Goal: Check status: Check status

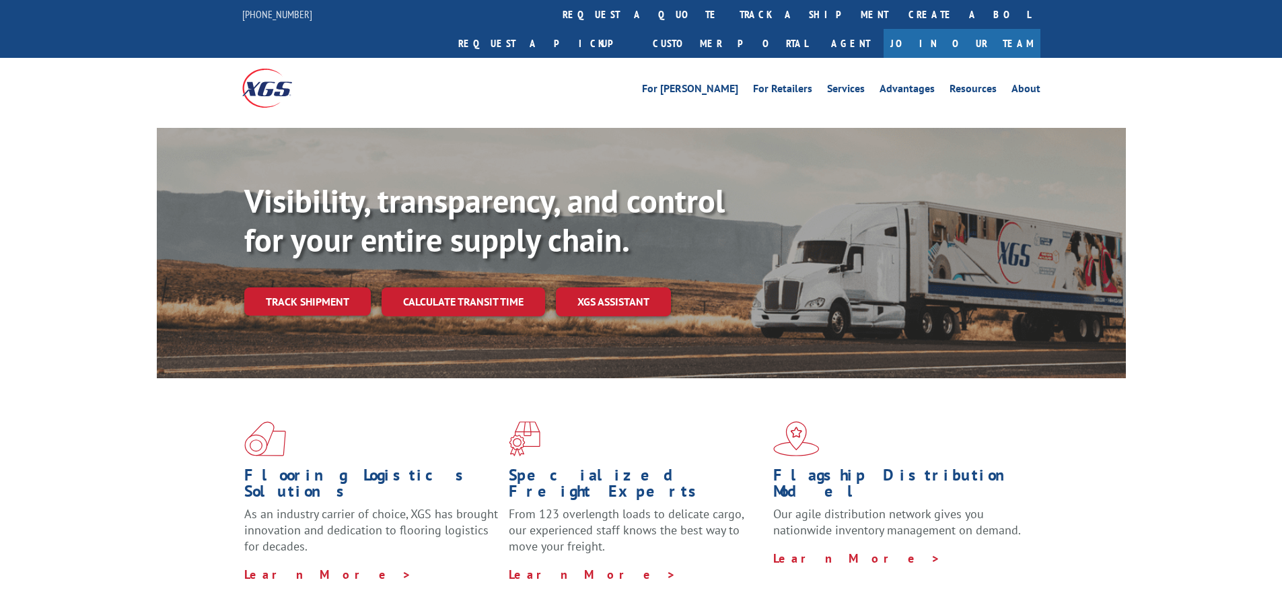
click at [729, 26] on link "track a shipment" at bounding box center [813, 14] width 169 height 29
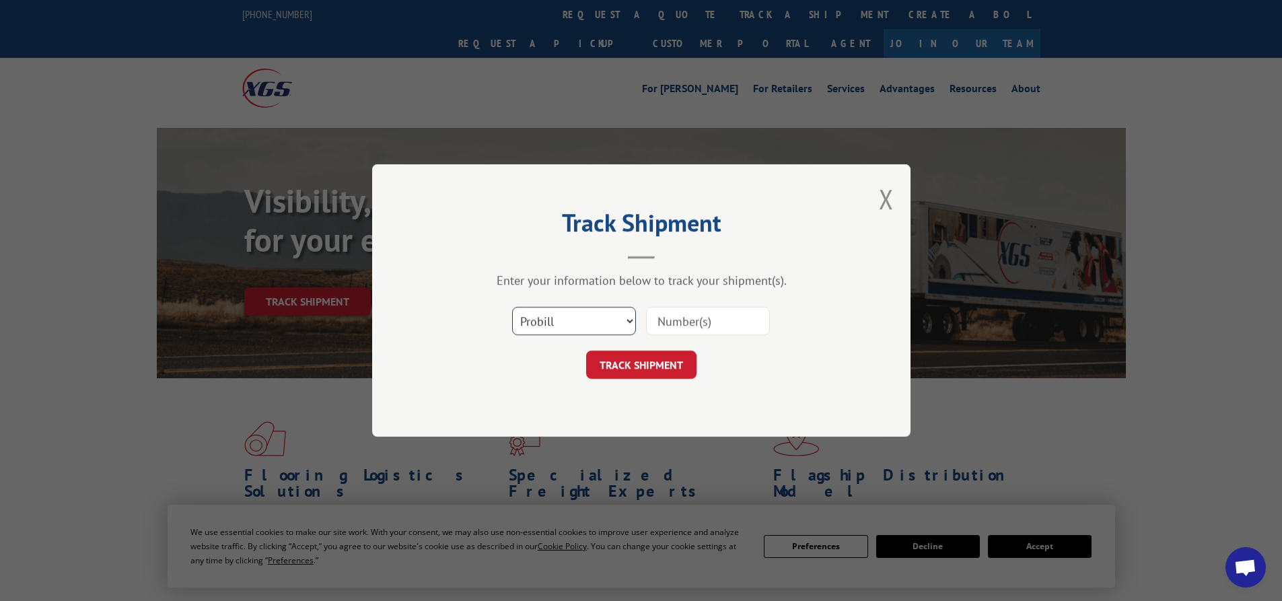
click at [595, 326] on select "Select category... Probill BOL PO" at bounding box center [574, 321] width 124 height 28
select select "bol"
click at [512, 307] on select "Select category... Probill BOL PO" at bounding box center [574, 321] width 124 height 28
click at [713, 312] on input at bounding box center [708, 321] width 124 height 28
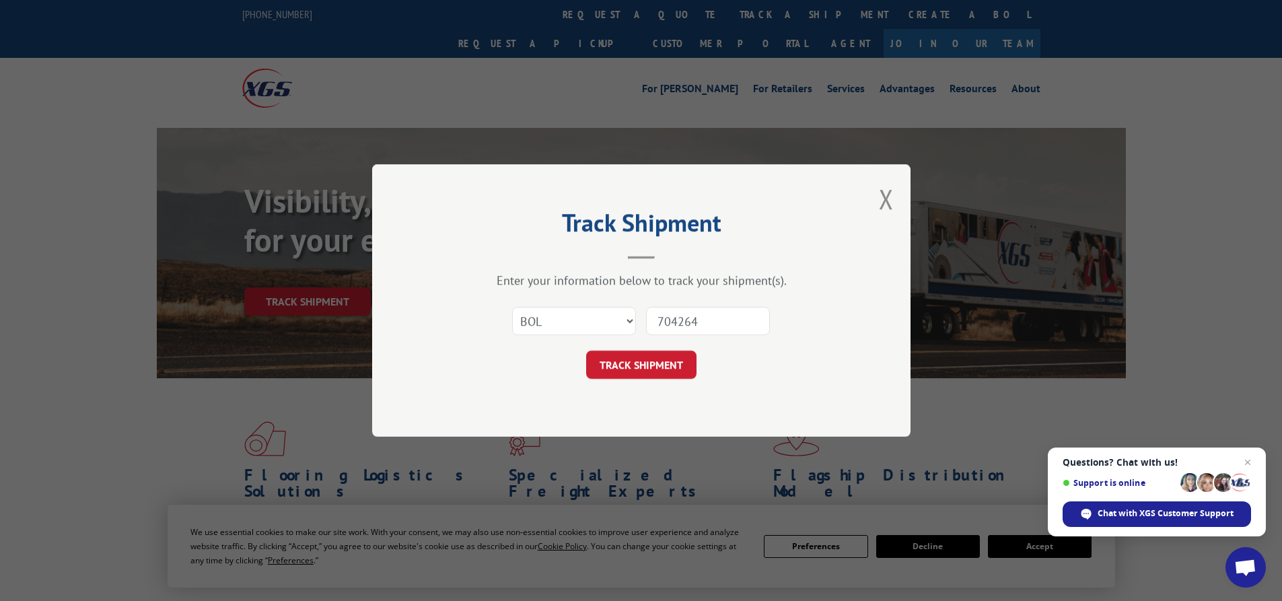
type input "7042645"
click button "TRACK SHIPMENT" at bounding box center [641, 364] width 110 height 28
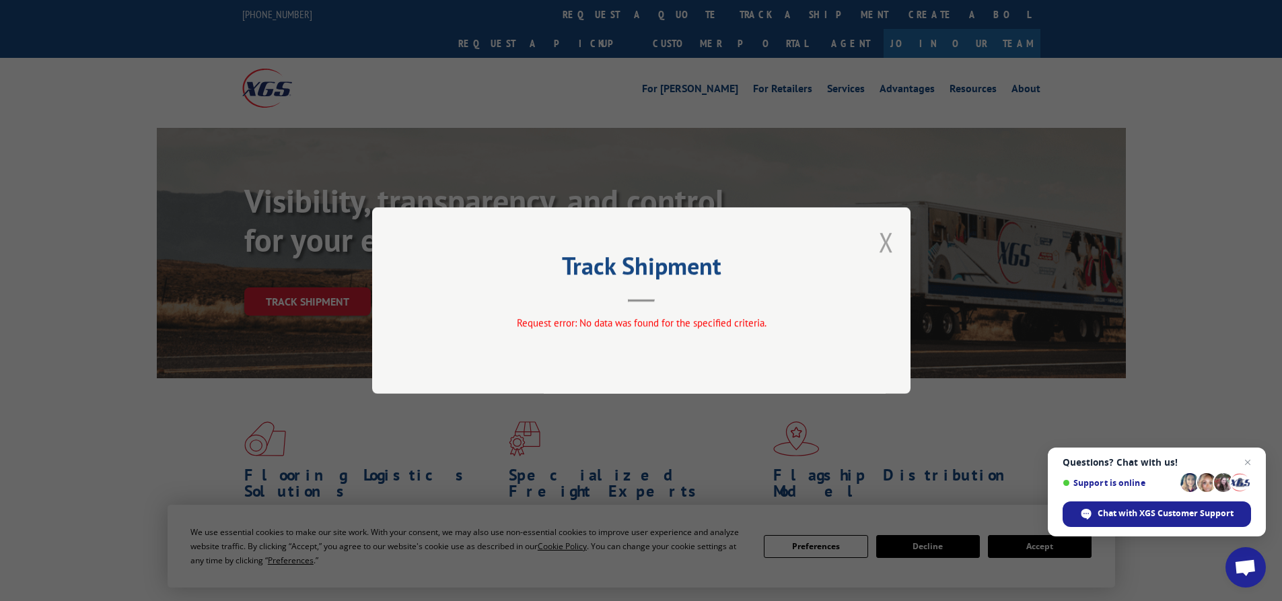
click at [886, 241] on button "Close modal" at bounding box center [886, 242] width 15 height 36
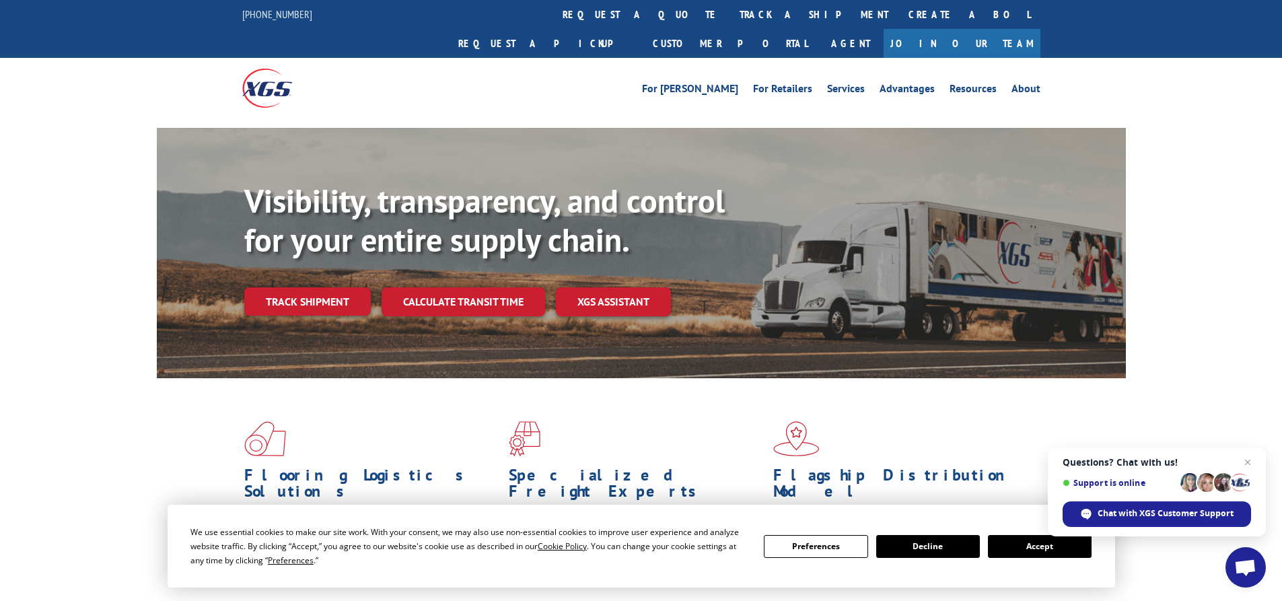
drag, startPoint x: 633, startPoint y: 20, endPoint x: 632, endPoint y: 65, distance: 44.4
click at [729, 20] on link "track a shipment" at bounding box center [813, 14] width 169 height 29
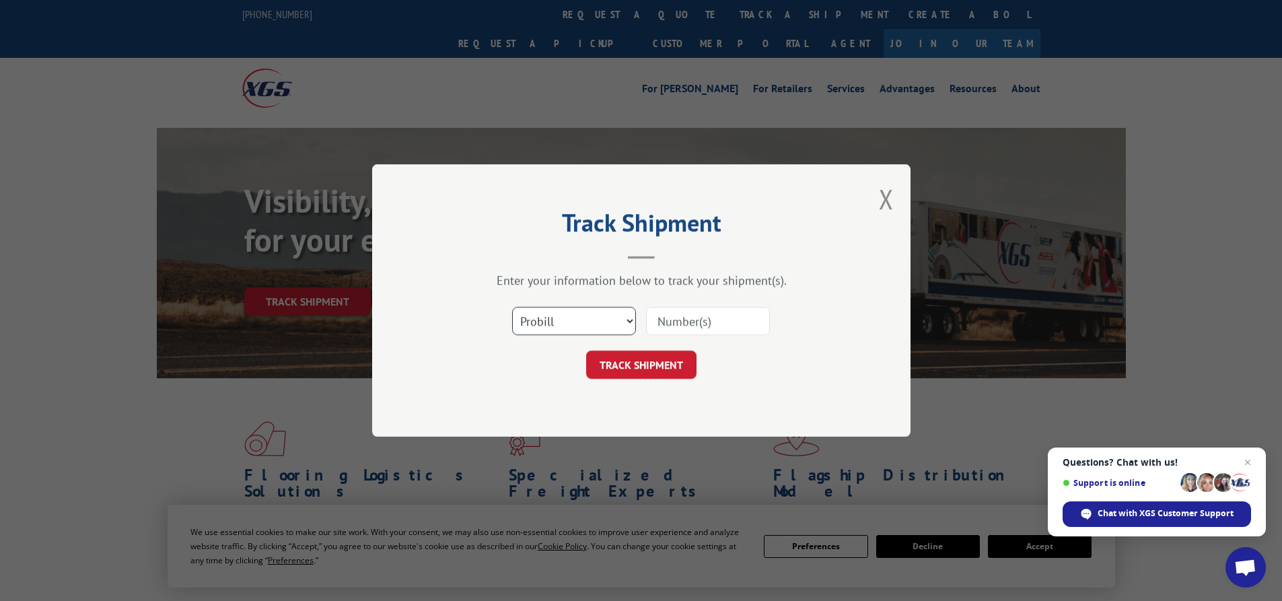
click at [589, 326] on select "Select category... Probill BOL PO" at bounding box center [574, 321] width 124 height 28
select select "bol"
click at [512, 307] on select "Select category... Probill BOL PO" at bounding box center [574, 321] width 124 height 28
click at [708, 321] on input at bounding box center [708, 321] width 124 height 28
type input "7042645"
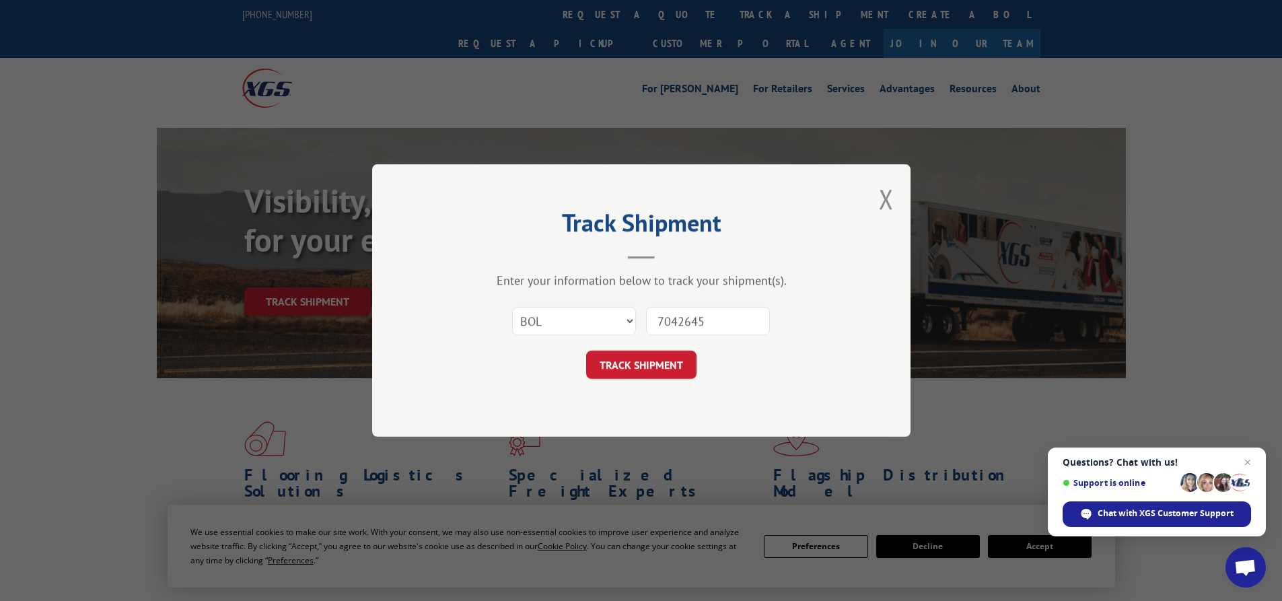
click button "TRACK SHIPMENT" at bounding box center [641, 364] width 110 height 28
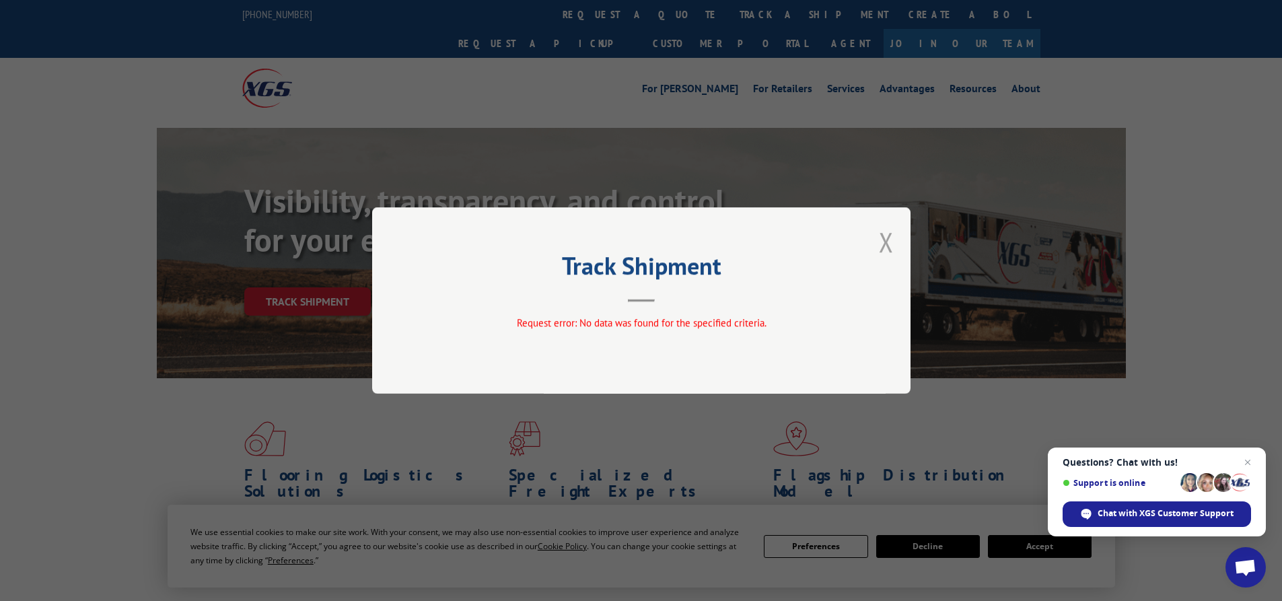
click at [884, 246] on button "Close modal" at bounding box center [886, 242] width 15 height 36
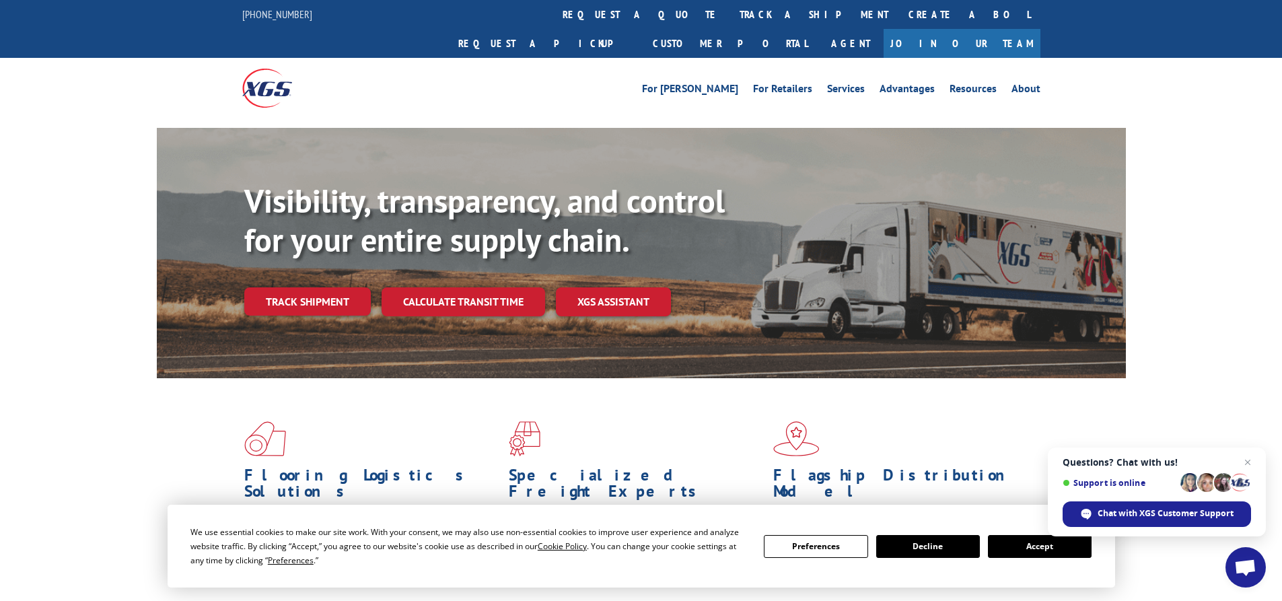
drag, startPoint x: 581, startPoint y: 17, endPoint x: 587, endPoint y: 61, distance: 44.8
click at [729, 17] on link "track a shipment" at bounding box center [813, 14] width 169 height 29
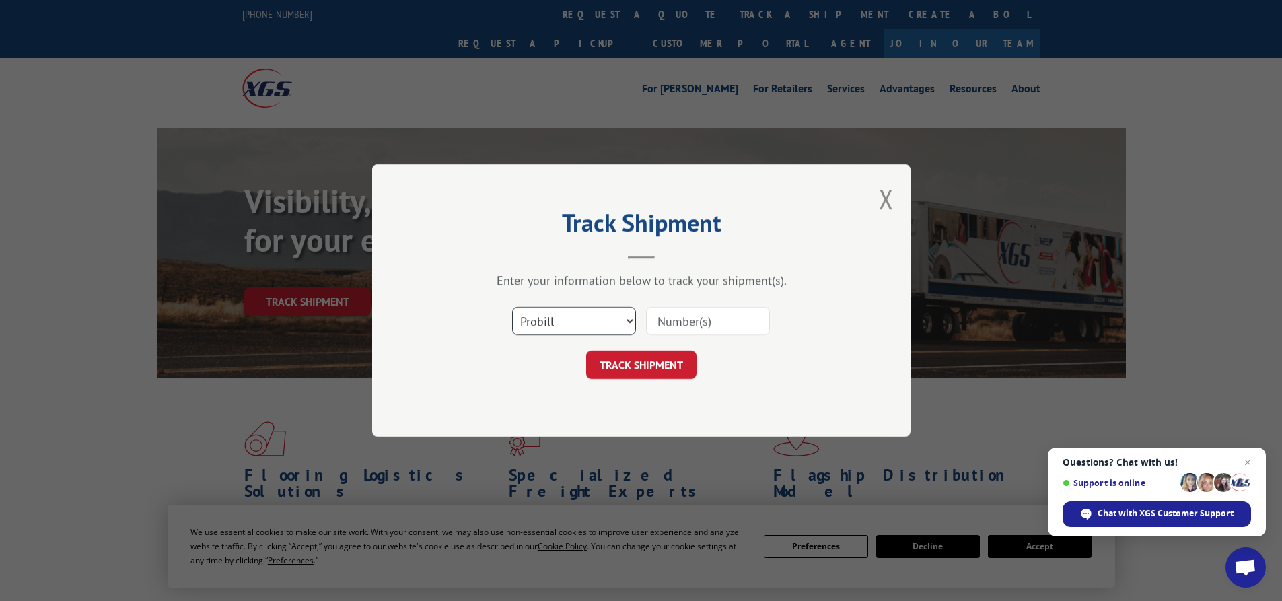
click at [528, 323] on select "Select category... Probill BOL PO" at bounding box center [574, 321] width 124 height 28
select select "bol"
click at [512, 307] on select "Select category... Probill BOL PO" at bounding box center [574, 321] width 124 height 28
click at [688, 324] on input at bounding box center [708, 321] width 124 height 28
type input "7038083"
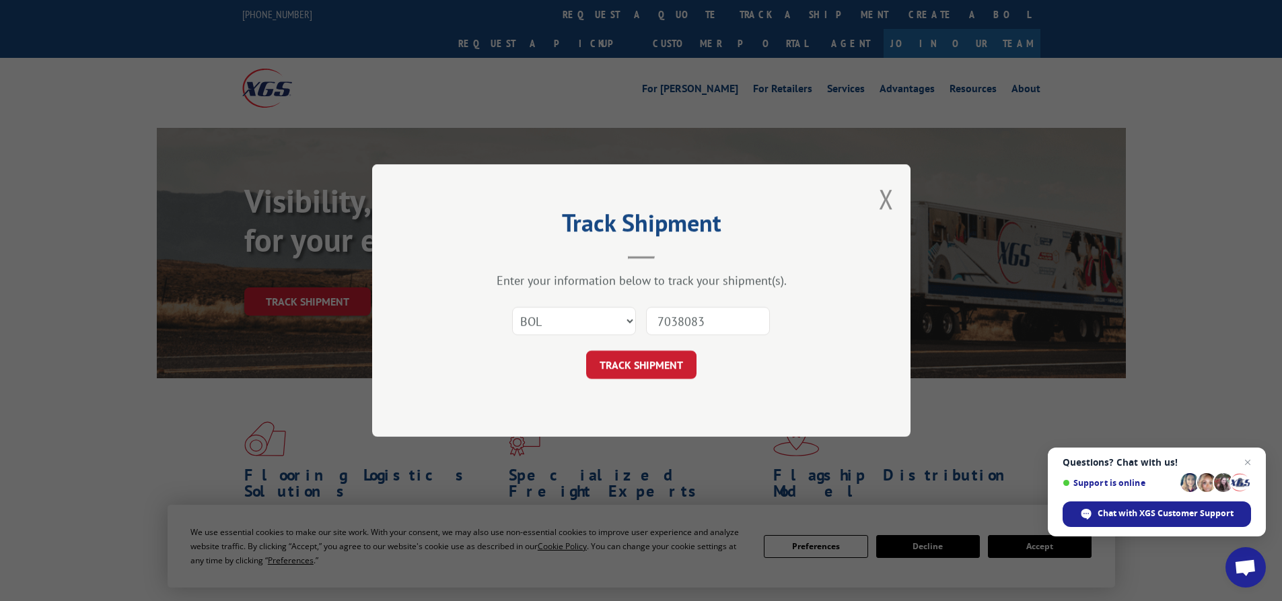
click button "TRACK SHIPMENT" at bounding box center [641, 364] width 110 height 28
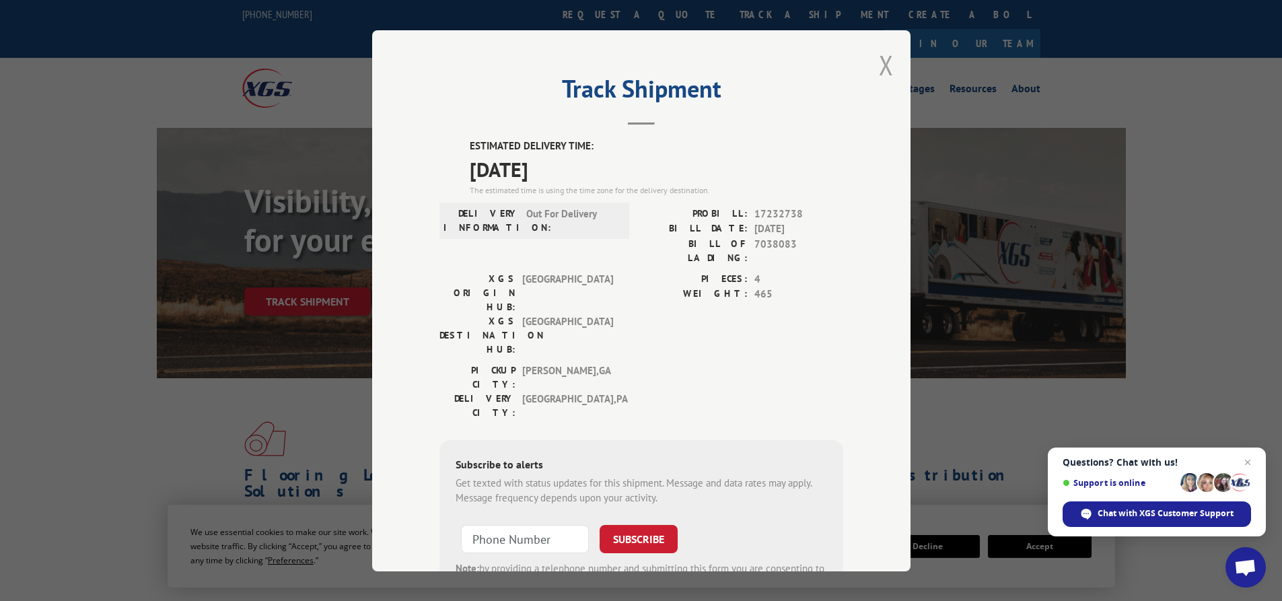
click at [887, 75] on button "Close modal" at bounding box center [886, 65] width 15 height 36
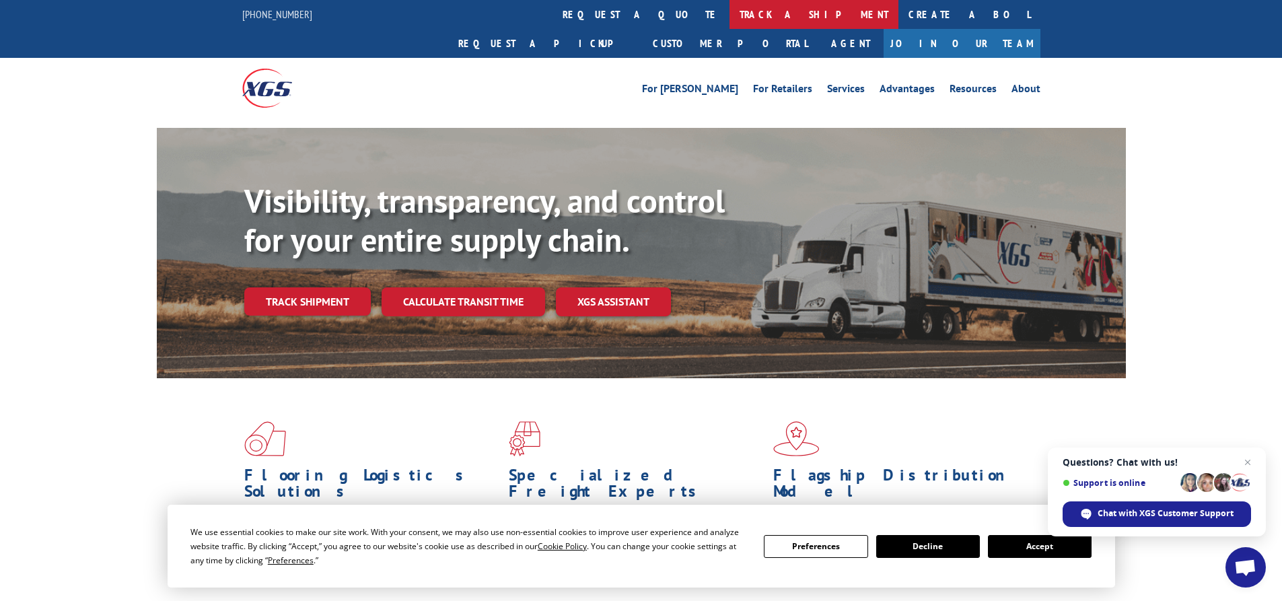
click at [729, 11] on link "track a shipment" at bounding box center [813, 14] width 169 height 29
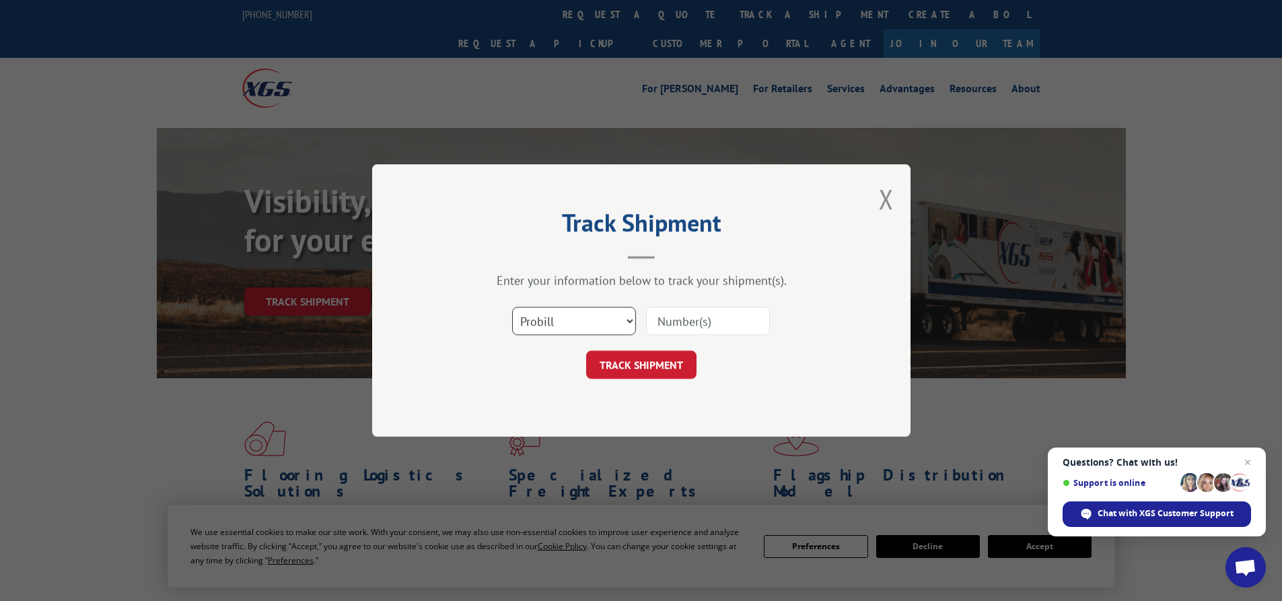
click at [608, 323] on select "Select category... Probill BOL PO" at bounding box center [574, 321] width 124 height 28
select select "bol"
click at [512, 307] on select "Select category... Probill BOL PO" at bounding box center [574, 321] width 124 height 28
click at [698, 326] on input at bounding box center [708, 321] width 124 height 28
type input "7048577"
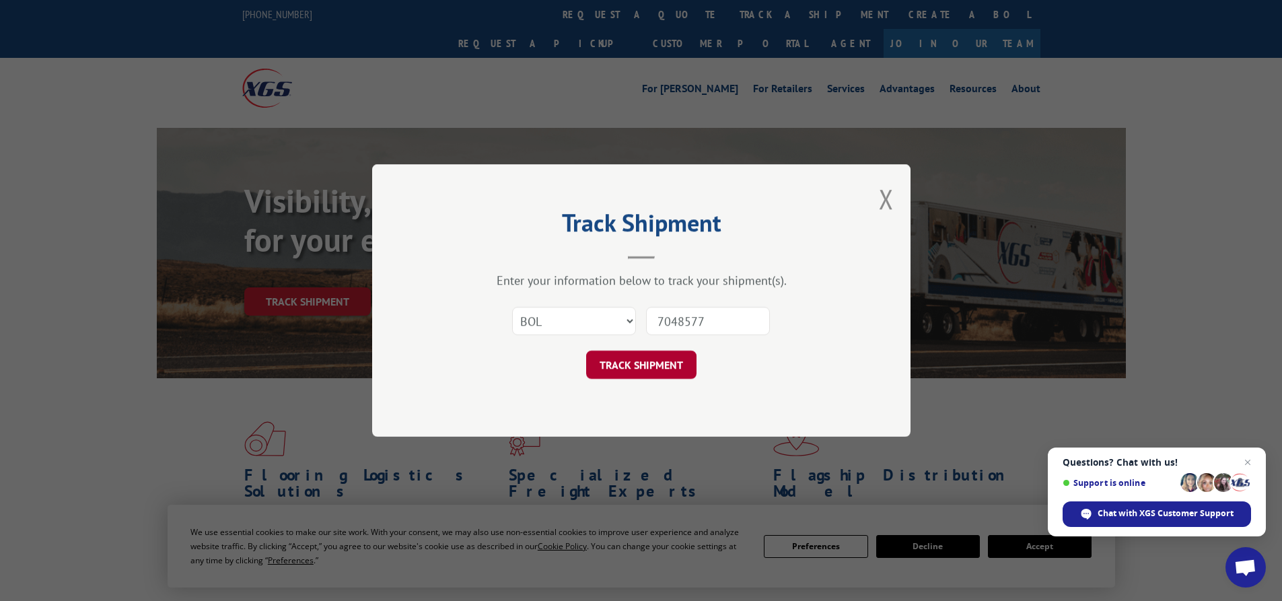
click at [649, 365] on button "TRACK SHIPMENT" at bounding box center [641, 364] width 110 height 28
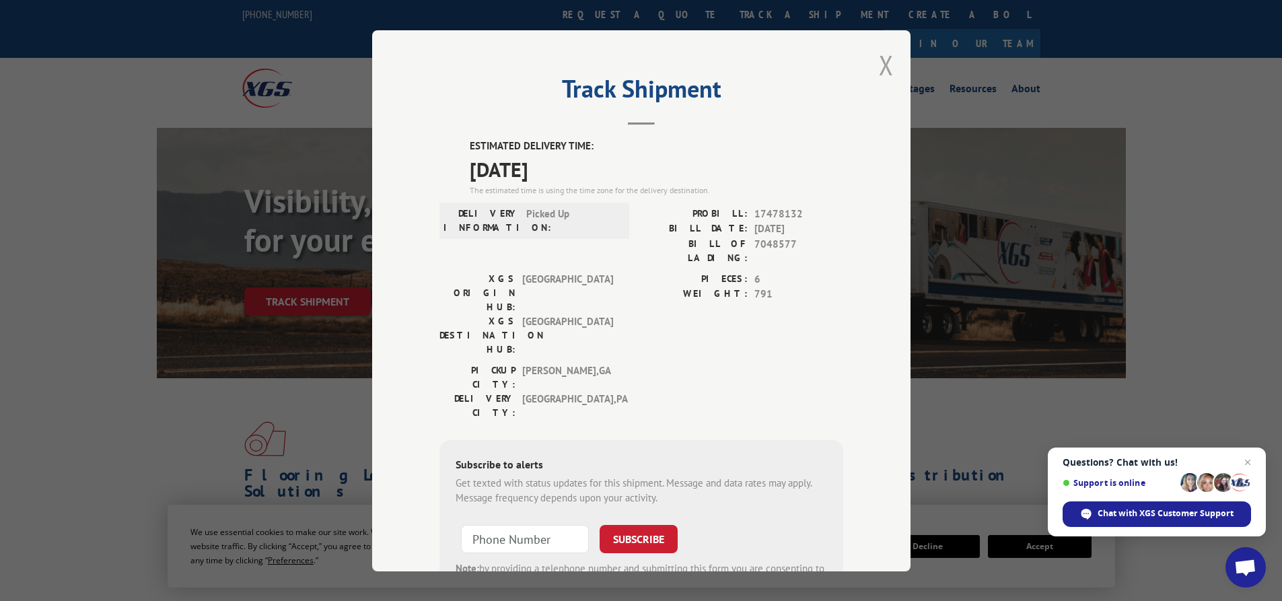
click at [883, 77] on button "Close modal" at bounding box center [886, 65] width 15 height 36
